Goal: Information Seeking & Learning: Learn about a topic

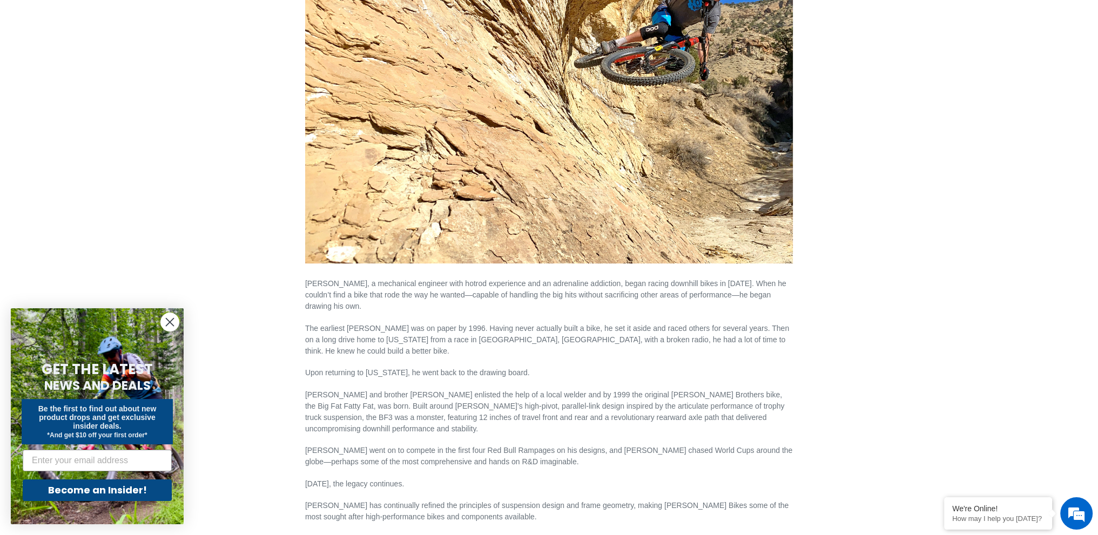
scroll to position [270, 0]
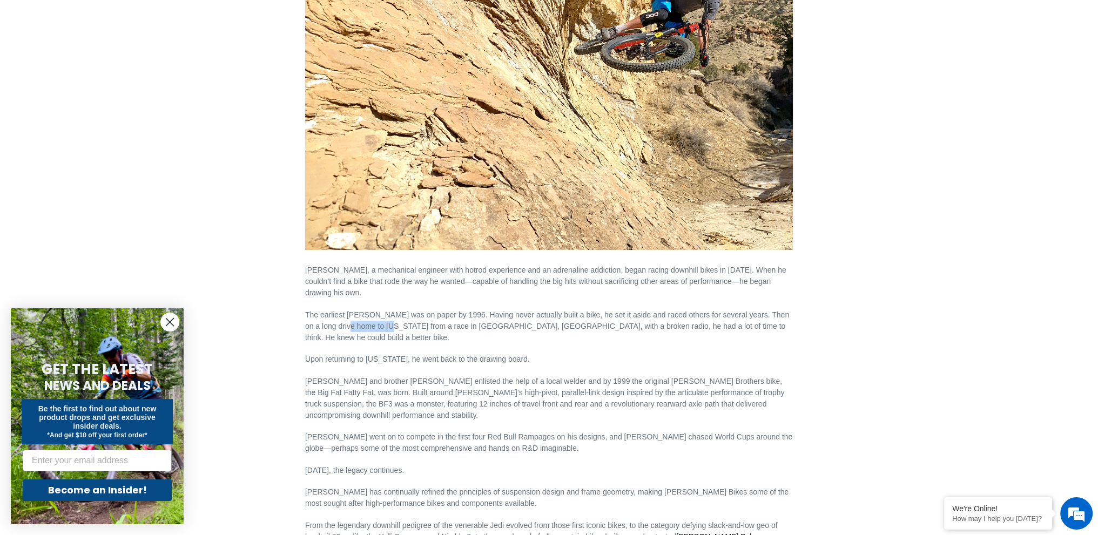
drag, startPoint x: 338, startPoint y: 323, endPoint x: 373, endPoint y: 323, distance: 35.6
click at [376, 325] on p "The earliest Canfield was on paper by 1996. Having never actually built a bike,…" at bounding box center [549, 326] width 488 height 34
click at [352, 315] on p "The earliest [PERSON_NAME] was on paper by 1996. Having never actually built a …" at bounding box center [549, 326] width 488 height 34
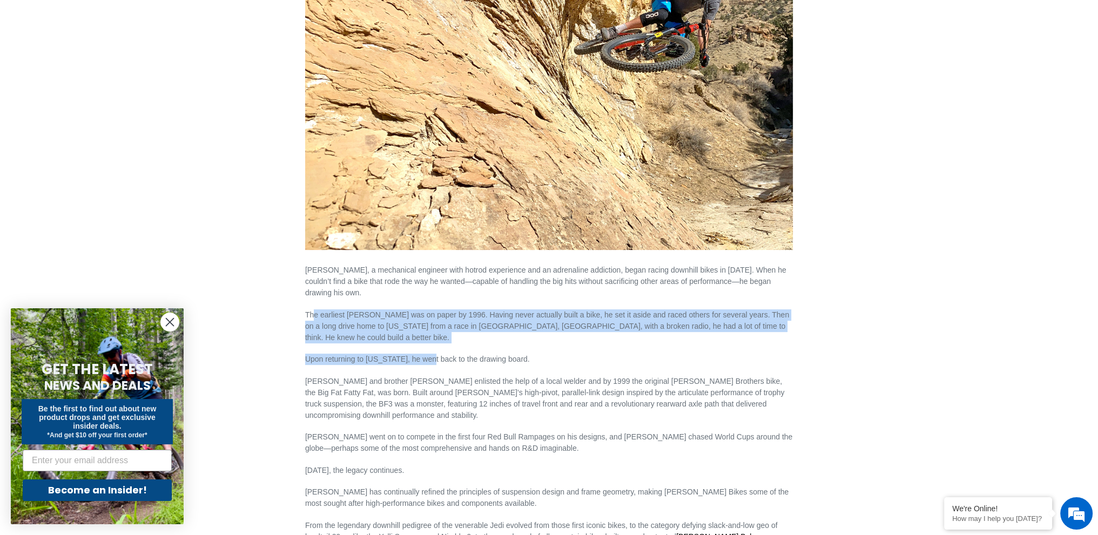
scroll to position [0, 0]
drag, startPoint x: 313, startPoint y: 314, endPoint x: 482, endPoint y: 366, distance: 176.8
click at [482, 366] on div "Lance Canfield, a mechanical engineer with hotrod experience and an adrenaline …" at bounding box center [549, 263] width 488 height 758
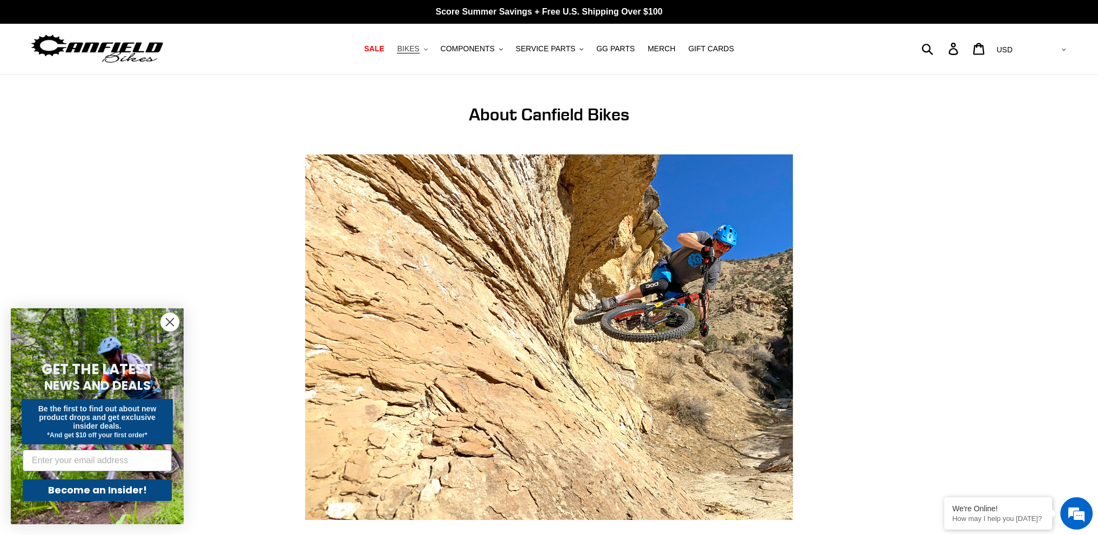
click at [430, 48] on button "BIKES .cls-1{fill:#231f20}" at bounding box center [412, 49] width 41 height 15
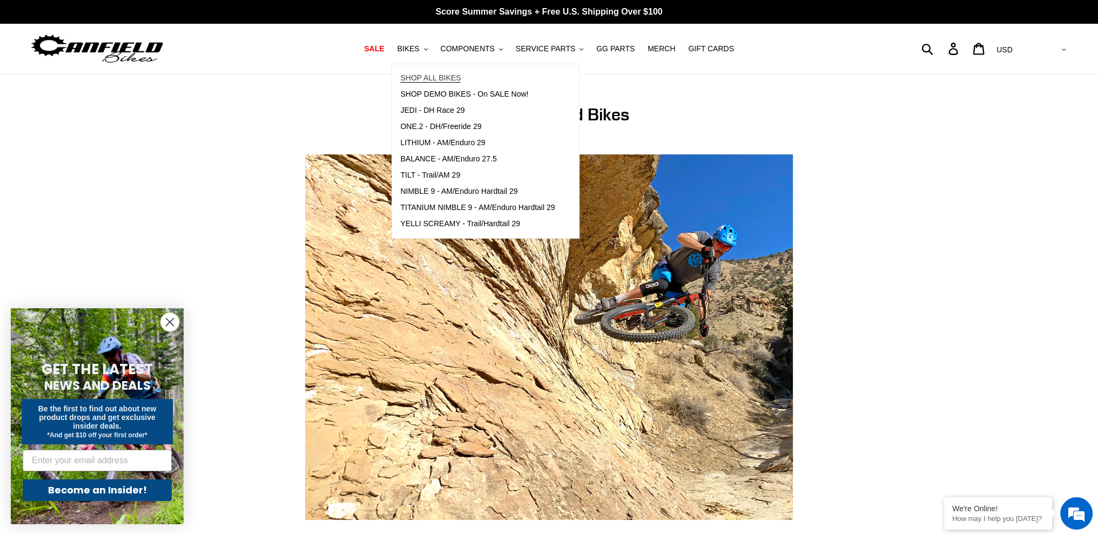
click at [443, 75] on span "SHOP ALL BIKES" at bounding box center [430, 77] width 60 height 9
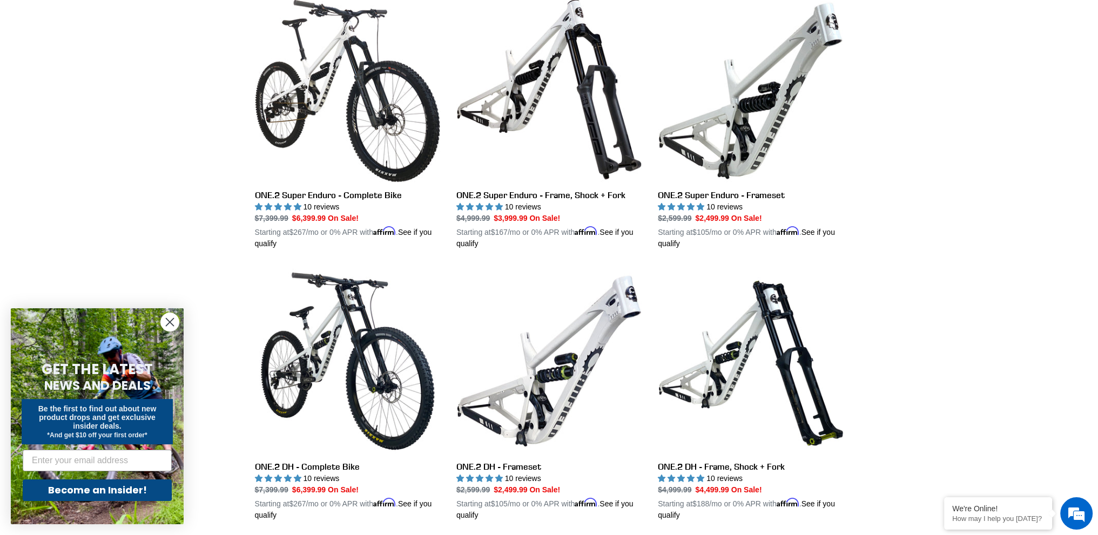
scroll to position [1944, 0]
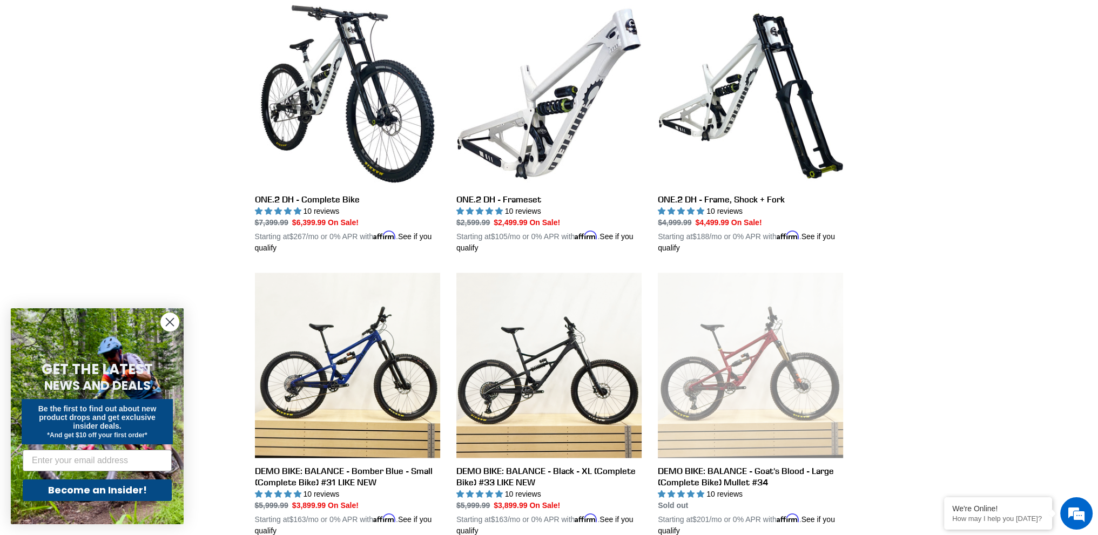
click at [166, 325] on circle "Close dialog" at bounding box center [170, 322] width 18 height 18
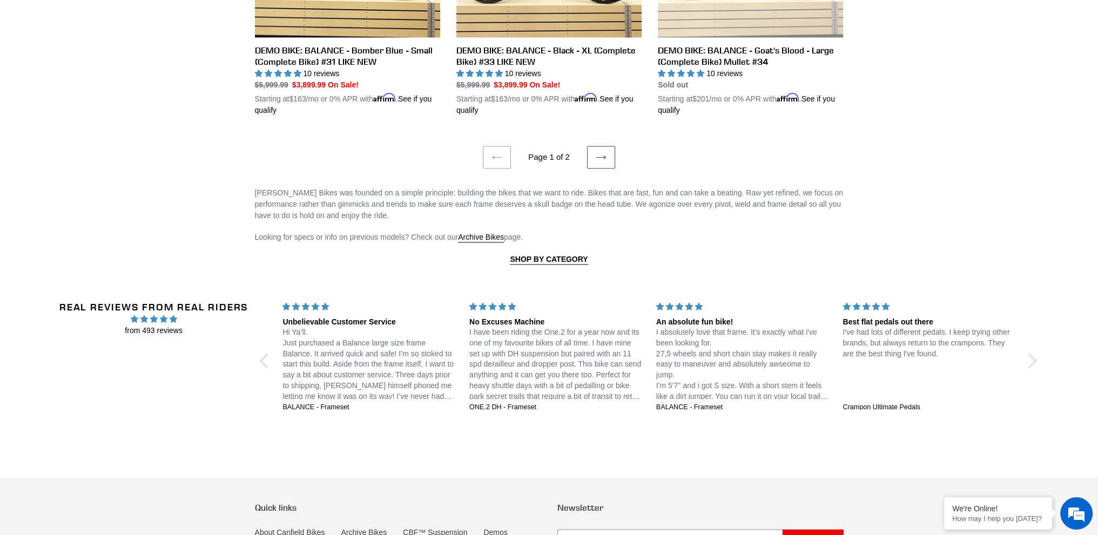
scroll to position [2376, 0]
